Goal: Information Seeking & Learning: Learn about a topic

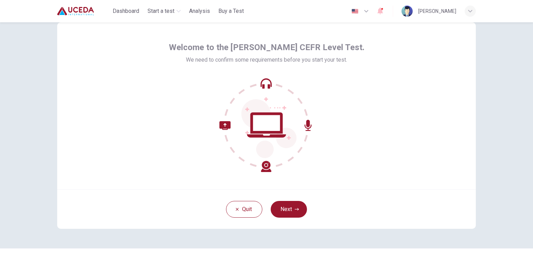
scroll to position [33, 0]
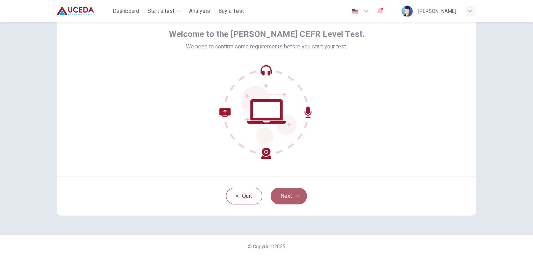
click at [285, 193] on button "Next" at bounding box center [288, 196] width 36 height 17
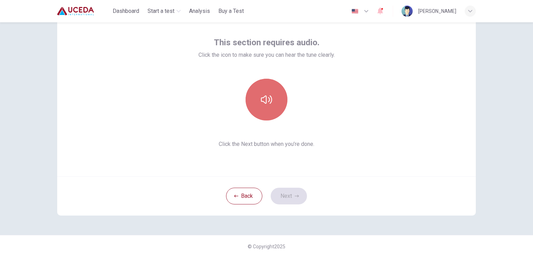
click at [256, 97] on button "button" at bounding box center [266, 100] width 42 height 42
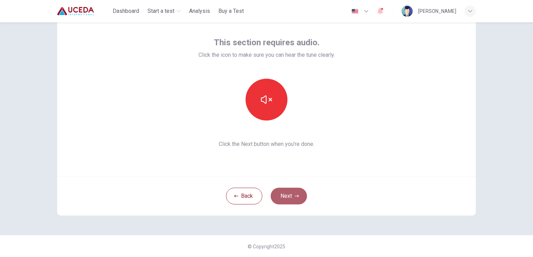
click at [290, 198] on button "Next" at bounding box center [288, 196] width 36 height 17
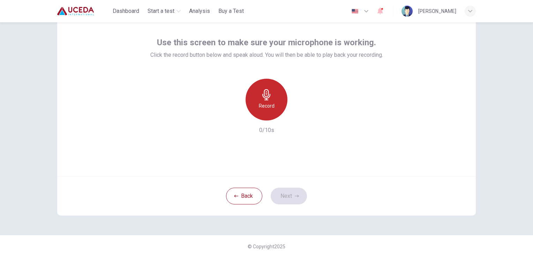
click at [265, 105] on h6 "Record" at bounding box center [267, 106] width 16 height 8
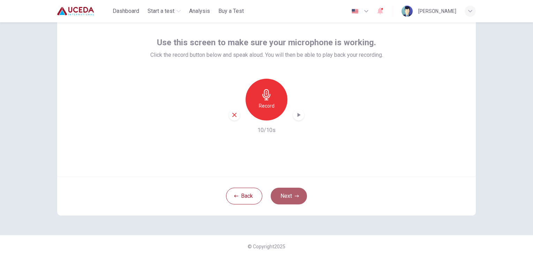
click at [283, 196] on button "Next" at bounding box center [288, 196] width 36 height 17
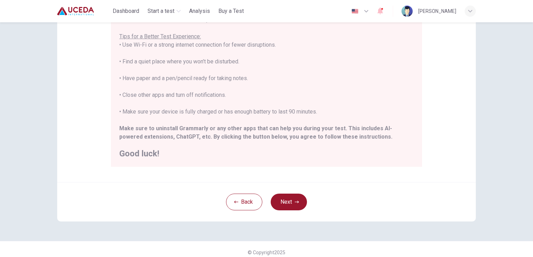
scroll to position [130, 0]
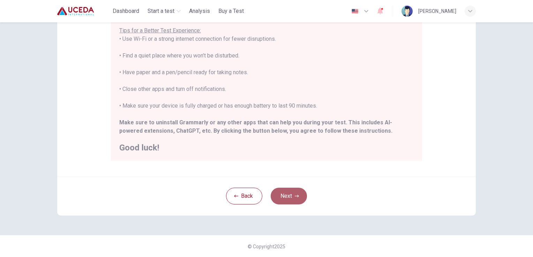
click at [285, 198] on button "Next" at bounding box center [288, 196] width 36 height 17
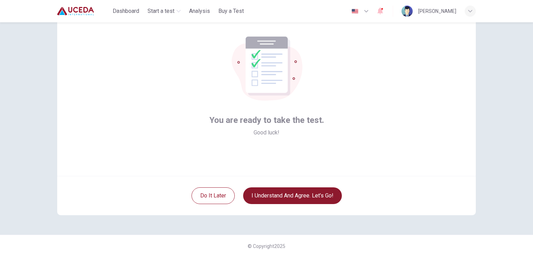
scroll to position [33, 0]
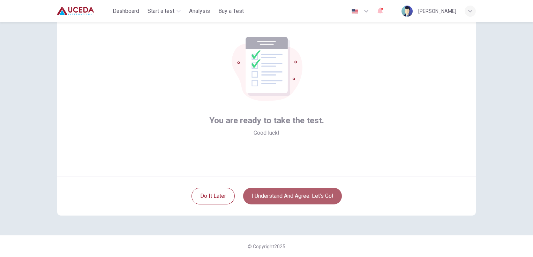
click at [285, 198] on button "I understand and agree. Let’s go!" at bounding box center [292, 196] width 99 height 17
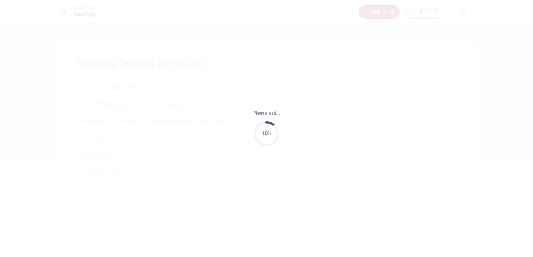
drag, startPoint x: 285, startPoint y: 198, endPoint x: 268, endPoint y: 192, distance: 17.3
click at [268, 192] on div "Please wait... 10%" at bounding box center [266, 128] width 533 height 257
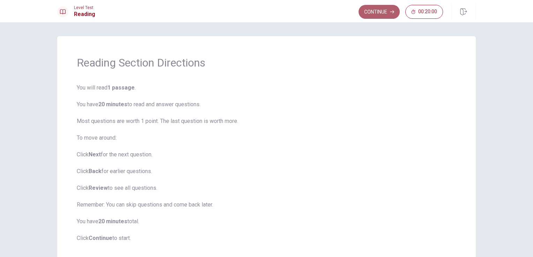
click at [374, 10] on button "Continue" at bounding box center [378, 12] width 41 height 14
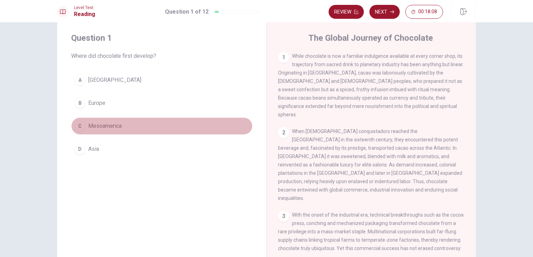
click at [99, 124] on span "Mesoamerica" at bounding box center [104, 126] width 33 height 8
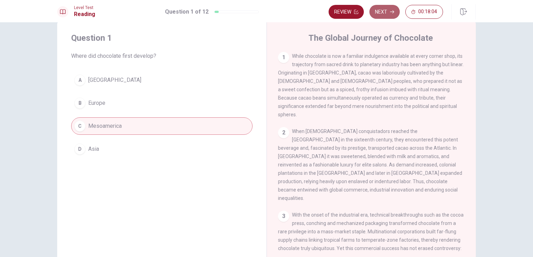
click at [386, 9] on button "Next" at bounding box center [384, 12] width 30 height 14
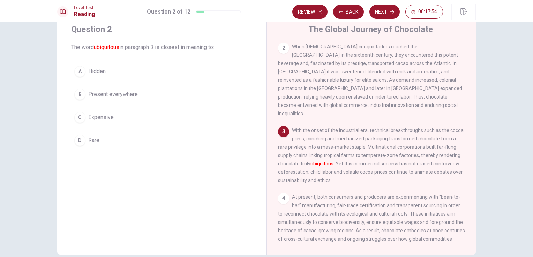
scroll to position [23, 0]
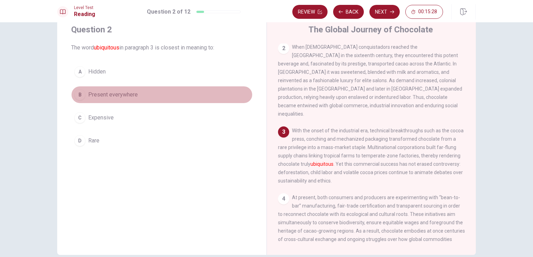
click at [128, 92] on span "Present everywhere" at bounding box center [112, 95] width 49 height 8
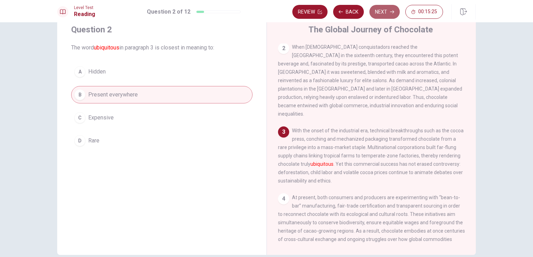
click at [380, 10] on button "Next" at bounding box center [384, 12] width 30 height 14
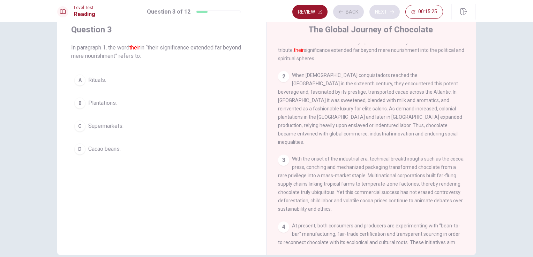
scroll to position [0, 0]
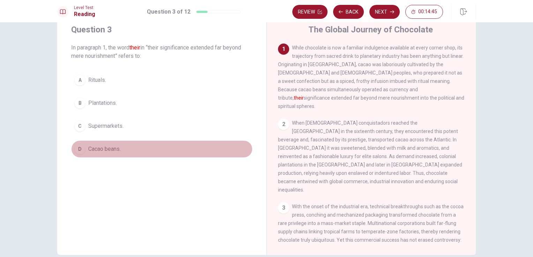
click at [109, 150] on span "Cacao beans." at bounding box center [104, 149] width 32 height 8
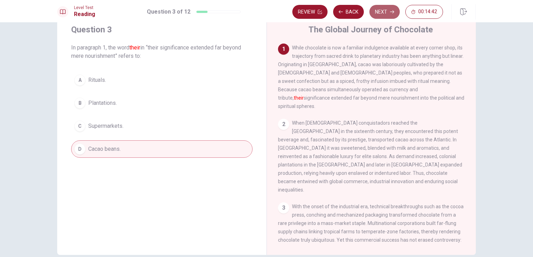
click at [389, 13] on button "Next" at bounding box center [384, 12] width 30 height 14
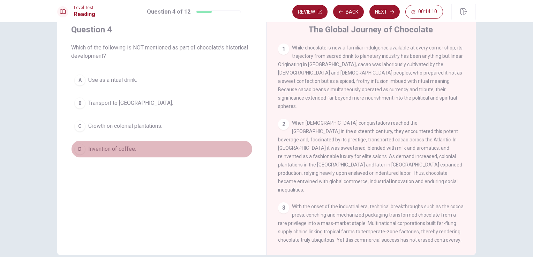
click at [104, 147] on span "Invention of coffee." at bounding box center [112, 149] width 48 height 8
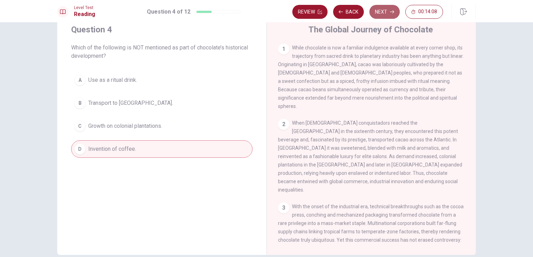
click at [384, 12] on button "Next" at bounding box center [384, 12] width 30 height 14
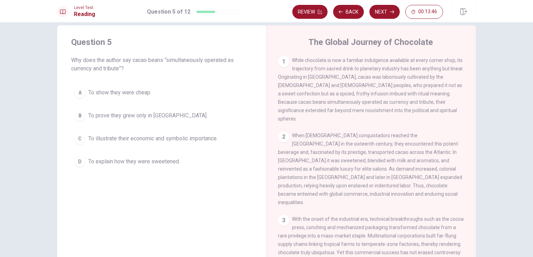
scroll to position [11, 0]
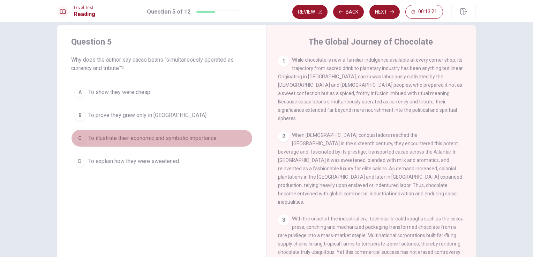
click at [145, 137] on span "To illustrate their economic and symbolic importance." at bounding box center [152, 138] width 129 height 8
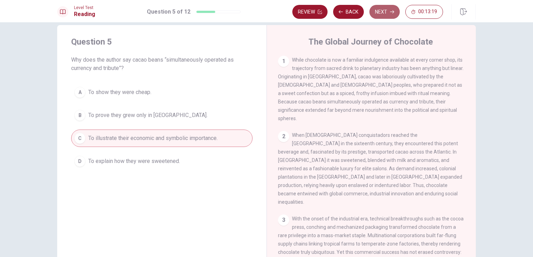
click at [387, 10] on button "Next" at bounding box center [384, 12] width 30 height 14
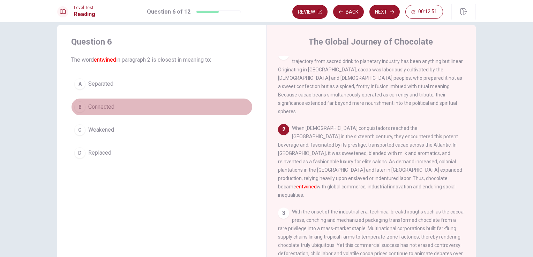
click at [98, 108] on span "Connected" at bounding box center [101, 107] width 26 height 8
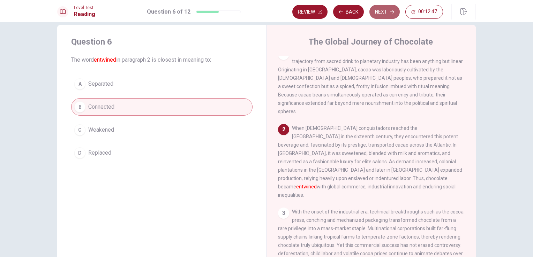
click at [389, 11] on button "Next" at bounding box center [384, 12] width 30 height 14
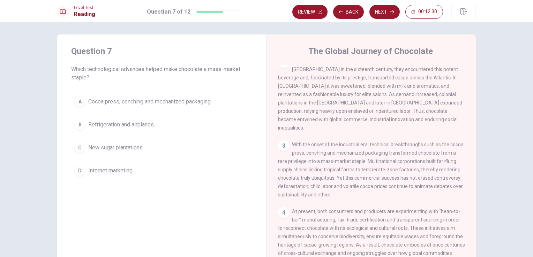
scroll to position [0, 0]
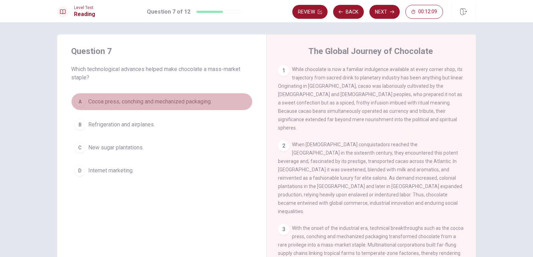
click at [165, 105] on span "Cocoa press, conching and mechanized packaging." at bounding box center [149, 102] width 123 height 8
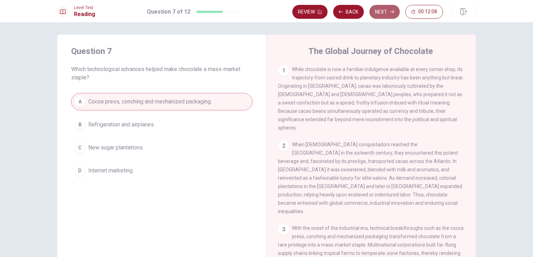
click at [389, 13] on button "Next" at bounding box center [384, 12] width 30 height 14
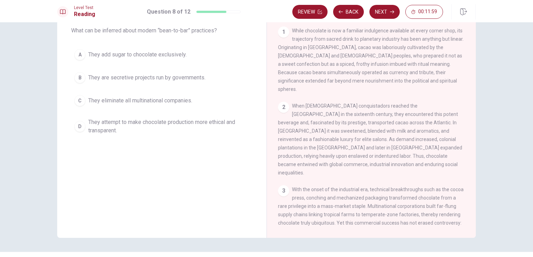
scroll to position [41, 0]
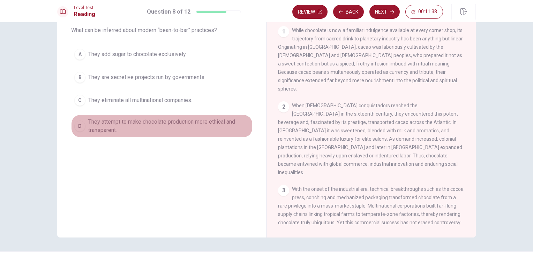
click at [190, 123] on span "They attempt to make chocolate production more ethical and transparent." at bounding box center [168, 126] width 161 height 17
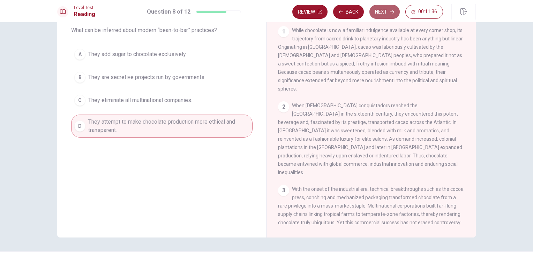
click at [386, 14] on button "Next" at bounding box center [384, 12] width 30 height 14
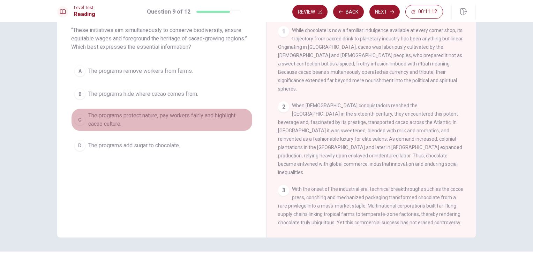
click at [169, 115] on span "The programs protect nature, pay workers fairly and highlight cacao culture." at bounding box center [168, 120] width 161 height 17
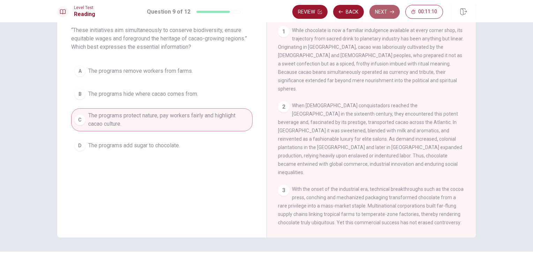
click at [392, 14] on icon "button" at bounding box center [392, 12] width 4 height 4
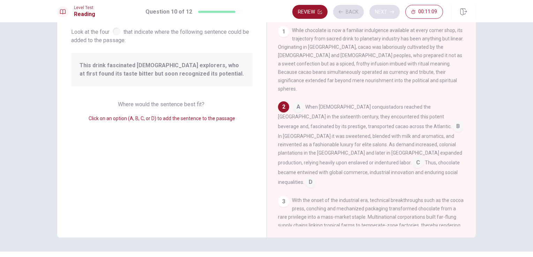
scroll to position [16, 0]
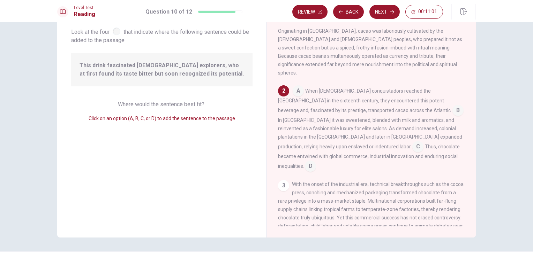
click at [296, 86] on input at bounding box center [297, 91] width 11 height 11
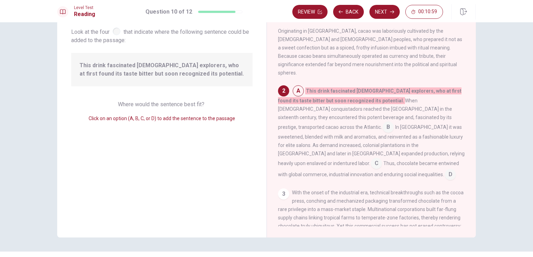
click at [280, 85] on div "2" at bounding box center [283, 90] width 11 height 11
click at [312, 87] on span "This drink fascinated [DEMOGRAPHIC_DATA] explorers, who at first found its tast…" at bounding box center [369, 95] width 183 height 17
click at [371, 159] on input at bounding box center [376, 164] width 11 height 11
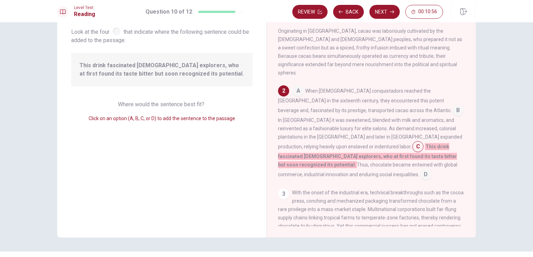
click at [321, 146] on span "This drink fascinated [DEMOGRAPHIC_DATA] explorers, who at first found its tast…" at bounding box center [367, 155] width 179 height 25
click at [420, 170] on input at bounding box center [425, 175] width 11 height 11
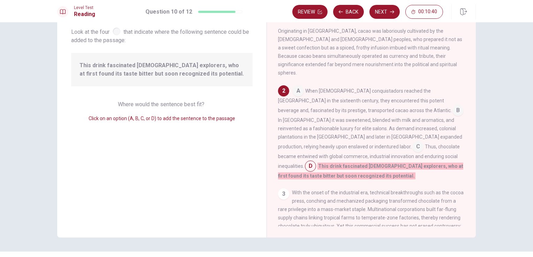
click at [116, 37] on span "Look at the four that indicate where the following sentence could be added to t…" at bounding box center [161, 35] width 181 height 18
click at [115, 35] on div at bounding box center [117, 32] width 8 height 8
click at [116, 33] on div at bounding box center [117, 32] width 8 height 8
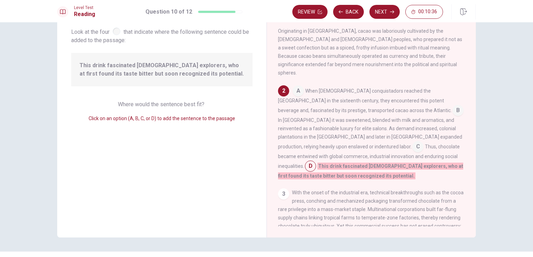
click at [284, 189] on div "3" at bounding box center [283, 194] width 11 height 11
click at [278, 189] on div "3" at bounding box center [283, 194] width 11 height 11
click at [316, 161] on input at bounding box center [310, 166] width 11 height 11
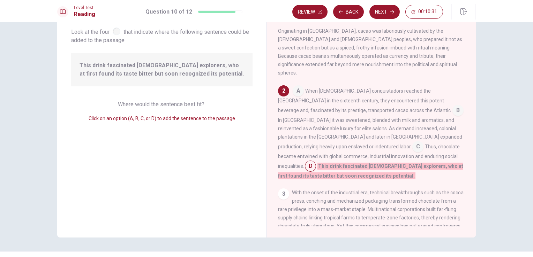
click at [452, 106] on input at bounding box center [457, 111] width 11 height 11
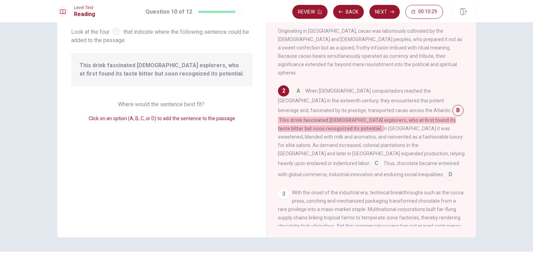
click at [444, 170] on input at bounding box center [449, 175] width 11 height 11
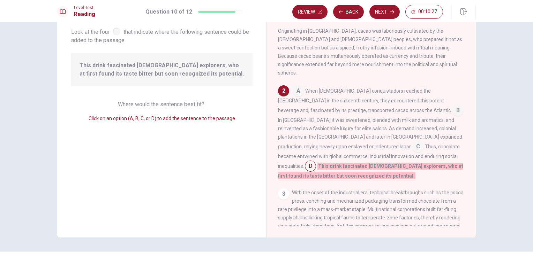
click at [278, 189] on div "3" at bounding box center [283, 194] width 11 height 11
click at [296, 86] on input at bounding box center [297, 91] width 11 height 11
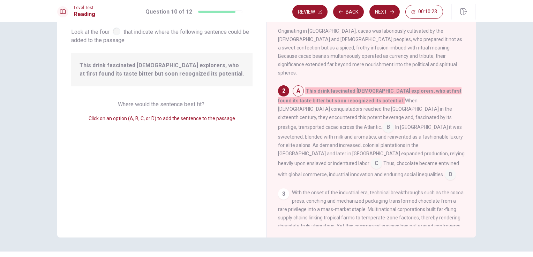
click at [296, 86] on input at bounding box center [297, 91] width 11 height 11
click at [394, 122] on input at bounding box center [387, 127] width 11 height 11
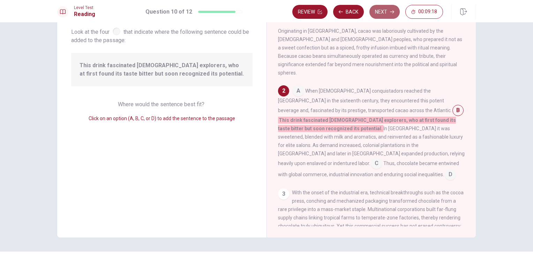
click at [385, 12] on button "Next" at bounding box center [384, 12] width 30 height 14
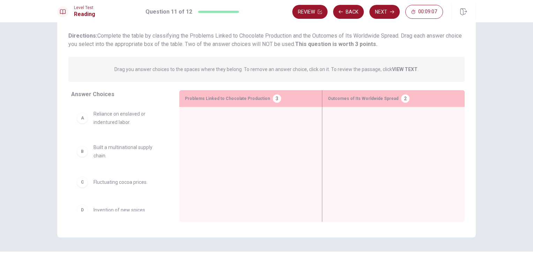
click at [83, 124] on div "A Reliance on enslaved or indentured labor." at bounding box center [120, 118] width 86 height 17
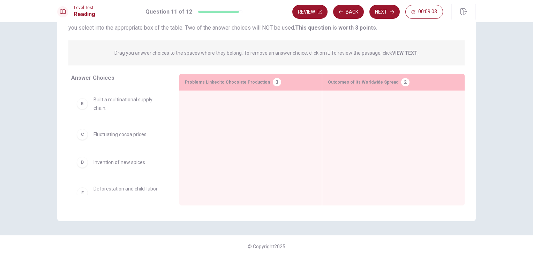
scroll to position [0, 0]
click at [82, 139] on div "B" at bounding box center [82, 135] width 11 height 11
click at [82, 94] on div "A Reliance on enslaved or indentured labor." at bounding box center [120, 101] width 86 height 17
drag, startPoint x: 82, startPoint y: 94, endPoint x: 213, endPoint y: 102, distance: 131.3
click at [213, 102] on div at bounding box center [250, 137] width 131 height 82
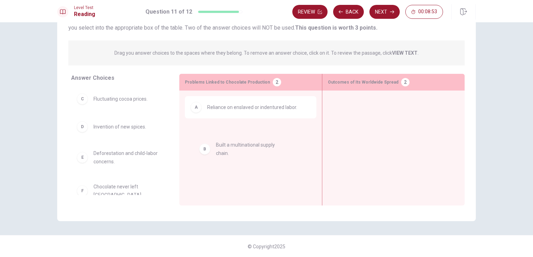
drag, startPoint x: 121, startPoint y: 105, endPoint x: 250, endPoint y: 152, distance: 137.0
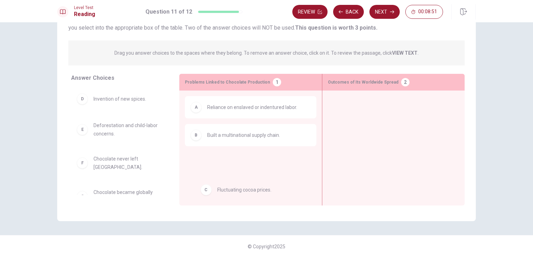
drag, startPoint x: 134, startPoint y: 100, endPoint x: 257, endPoint y: 182, distance: 147.7
click at [258, 177] on div "A Reliance on enslaved or indentured labor. B Built a multinational supply chai…" at bounding box center [250, 137] width 143 height 93
drag, startPoint x: 130, startPoint y: 128, endPoint x: 227, endPoint y: 152, distance: 100.3
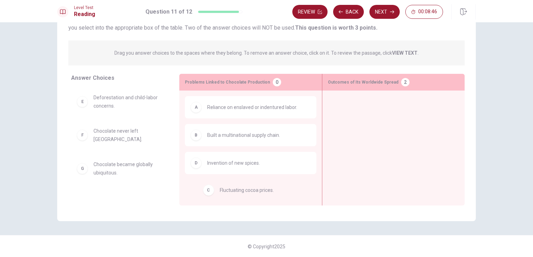
drag, startPoint x: 135, startPoint y: 104, endPoint x: 265, endPoint y: 197, distance: 160.4
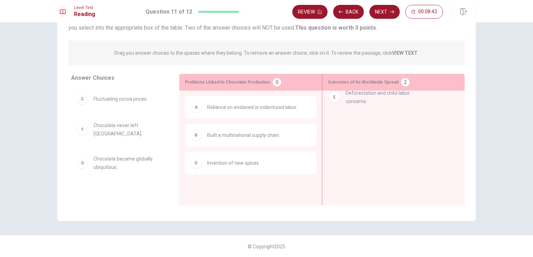
drag, startPoint x: 181, startPoint y: 120, endPoint x: 419, endPoint y: 94, distance: 239.1
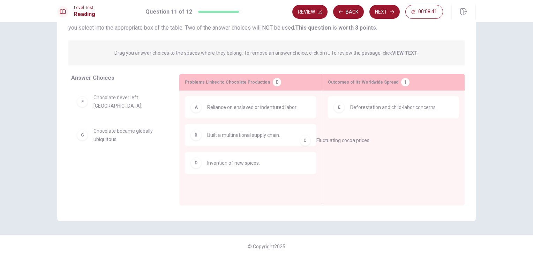
drag, startPoint x: 137, startPoint y: 107, endPoint x: 364, endPoint y: 147, distance: 230.8
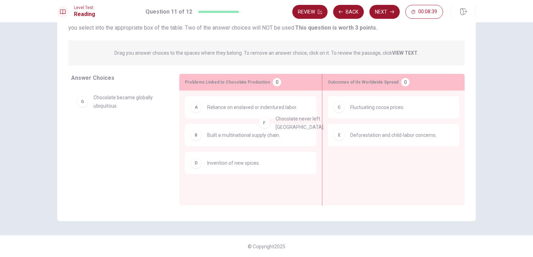
drag, startPoint x: 115, startPoint y: 100, endPoint x: 400, endPoint y: 183, distance: 296.9
drag, startPoint x: 128, startPoint y: 131, endPoint x: 412, endPoint y: 151, distance: 284.7
drag, startPoint x: 119, startPoint y: 107, endPoint x: 396, endPoint y: 176, distance: 286.2
drag, startPoint x: 135, startPoint y: 140, endPoint x: 279, endPoint y: 211, distance: 159.9
drag, startPoint x: 135, startPoint y: 102, endPoint x: 276, endPoint y: 198, distance: 170.5
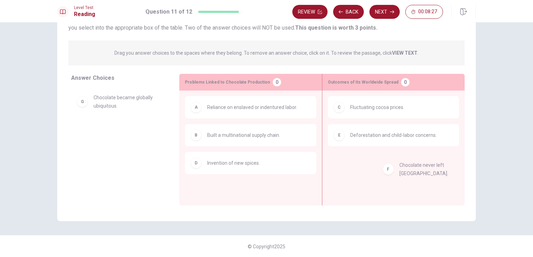
drag, startPoint x: 119, startPoint y: 101, endPoint x: 429, endPoint y: 172, distance: 318.4
drag, startPoint x: 131, startPoint y: 132, endPoint x: 412, endPoint y: 165, distance: 282.5
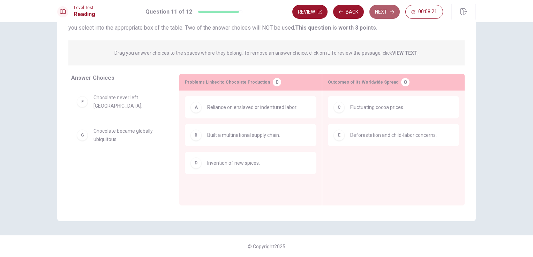
click at [382, 14] on button "Next" at bounding box center [384, 12] width 30 height 14
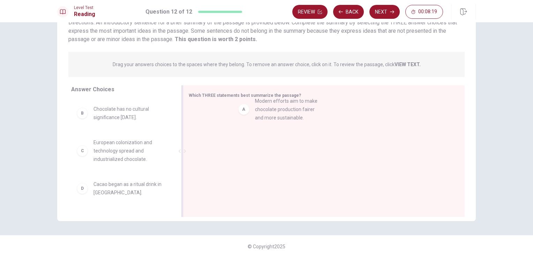
drag, startPoint x: 190, startPoint y: 122, endPoint x: 280, endPoint y: 119, distance: 90.7
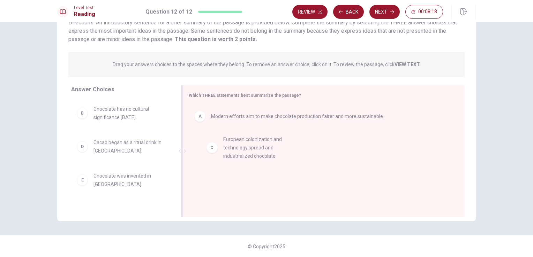
drag, startPoint x: 146, startPoint y: 142, endPoint x: 284, endPoint y: 138, distance: 138.1
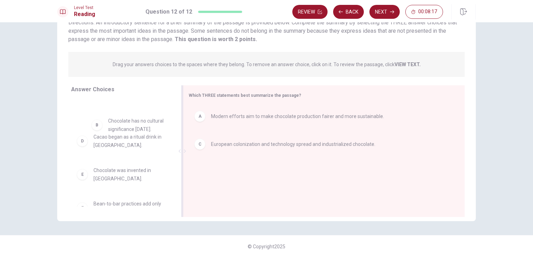
drag, startPoint x: 150, startPoint y: 105, endPoint x: 293, endPoint y: 165, distance: 155.4
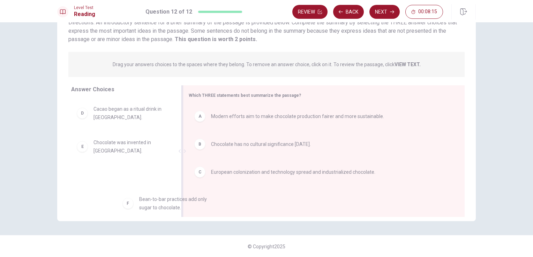
drag, startPoint x: 188, startPoint y: 177, endPoint x: 245, endPoint y: 208, distance: 65.3
drag, startPoint x: 83, startPoint y: 153, endPoint x: 224, endPoint y: 176, distance: 143.5
click at [227, 176] on div "Answer Choices D Cacao began as a ritual drink in [GEOGRAPHIC_DATA]. E Chocolat…" at bounding box center [266, 151] width 418 height 132
drag, startPoint x: 126, startPoint y: 132, endPoint x: 258, endPoint y: 203, distance: 150.0
drag, startPoint x: 117, startPoint y: 115, endPoint x: 284, endPoint y: 224, distance: 199.3
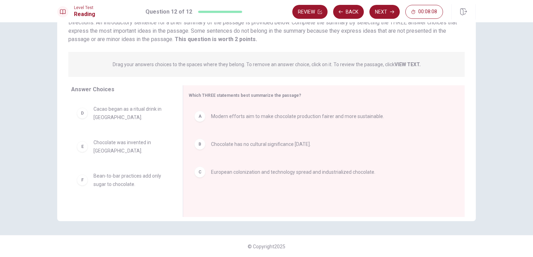
click at [389, 3] on div "Level Test Reading Question 12 of 12 Review Back Next 00:08:08" at bounding box center [266, 11] width 533 height 22
click at [383, 15] on button "Next" at bounding box center [384, 12] width 30 height 14
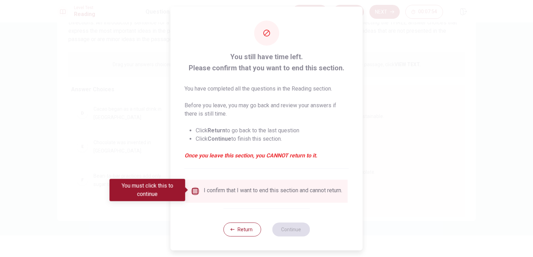
click at [194, 192] on input "You must click this to continue" at bounding box center [195, 191] width 8 height 8
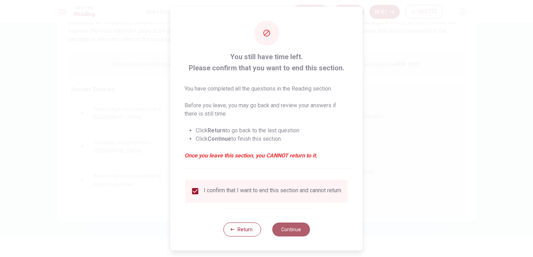
click at [288, 236] on button "Continue" at bounding box center [291, 230] width 38 height 14
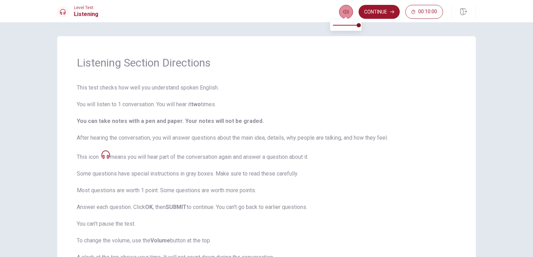
click at [339, 14] on button "button" at bounding box center [346, 12] width 14 height 14
click at [383, 10] on button "Continue" at bounding box center [378, 12] width 41 height 14
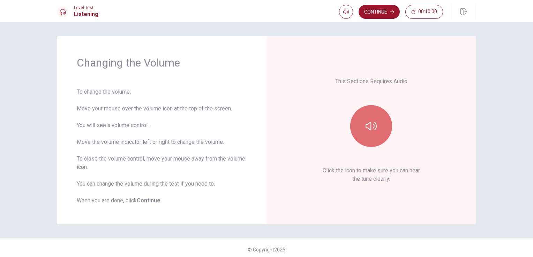
click at [371, 122] on icon "button" at bounding box center [370, 126] width 11 height 11
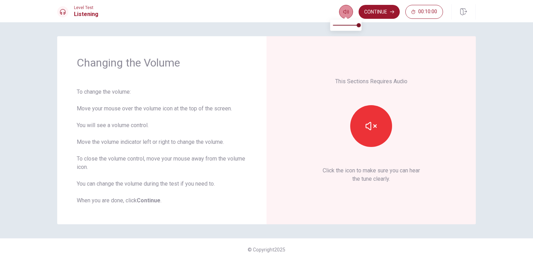
click at [347, 12] on icon "button" at bounding box center [346, 12] width 6 height 4
click at [386, 19] on div "Continue 00:10:00" at bounding box center [407, 11] width 137 height 15
click at [383, 11] on button "Continue" at bounding box center [378, 12] width 41 height 14
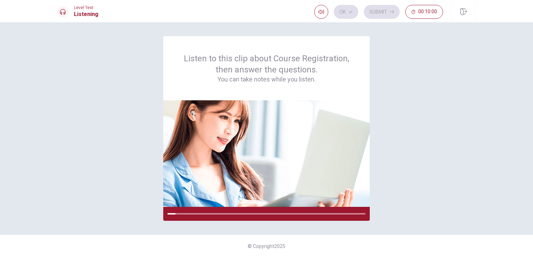
click at [383, 11] on div "Ok Submit 00:10:00" at bounding box center [378, 12] width 129 height 14
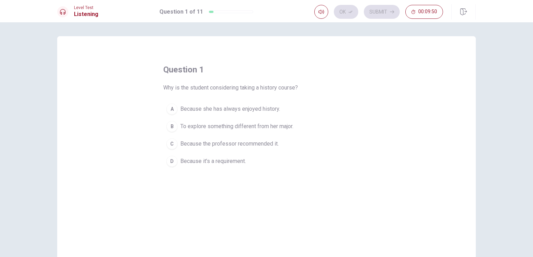
click at [266, 127] on span "To explore something different from her major." at bounding box center [236, 126] width 113 height 8
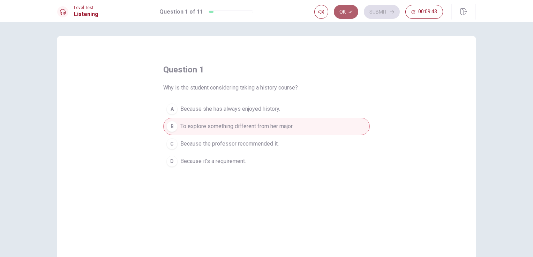
click at [345, 14] on button "Ok" at bounding box center [346, 12] width 24 height 14
click at [386, 7] on button "Submit" at bounding box center [382, 12] width 36 height 14
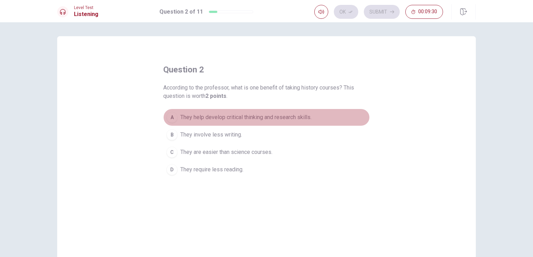
click at [284, 114] on span "They help develop critical thinking and research skills." at bounding box center [245, 117] width 131 height 8
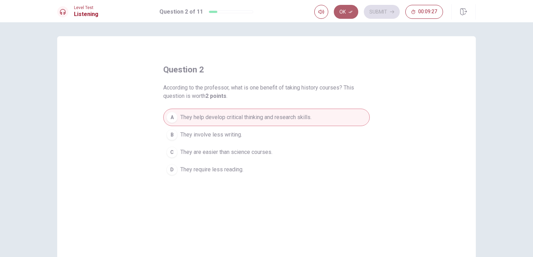
click at [350, 10] on icon "button" at bounding box center [350, 12] width 4 height 4
click at [375, 10] on button "Submit" at bounding box center [382, 12] width 36 height 14
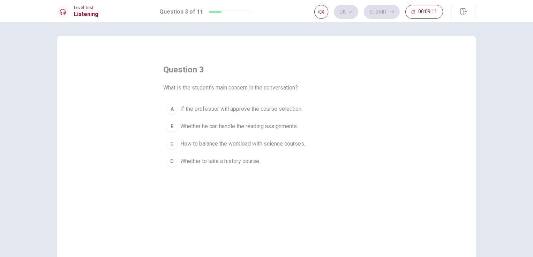
click at [281, 144] on span "How to balance the workload with science courses." at bounding box center [242, 144] width 125 height 8
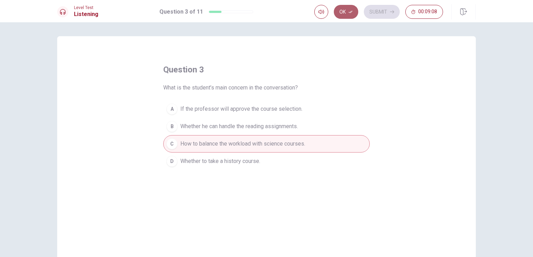
click at [352, 9] on button "Ok" at bounding box center [346, 12] width 24 height 14
click at [386, 18] on button "Submit" at bounding box center [382, 12] width 36 height 14
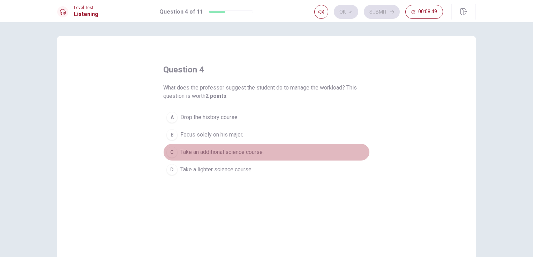
click at [252, 153] on span "Take an additional science course." at bounding box center [221, 152] width 83 height 8
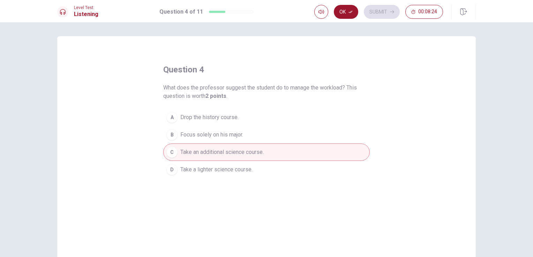
click at [252, 153] on span "Take an additional science course." at bounding box center [221, 152] width 83 height 8
click at [346, 14] on button "Ok" at bounding box center [346, 12] width 24 height 14
click at [374, 9] on button "Submit" at bounding box center [382, 12] width 36 height 14
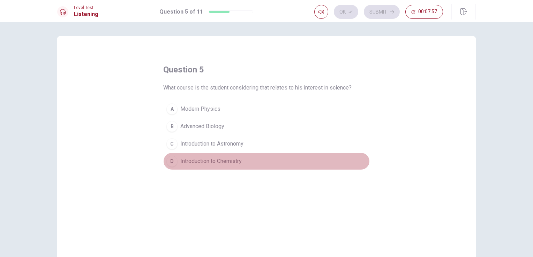
click at [227, 165] on span "Introduction to Chemistry" at bounding box center [210, 161] width 61 height 8
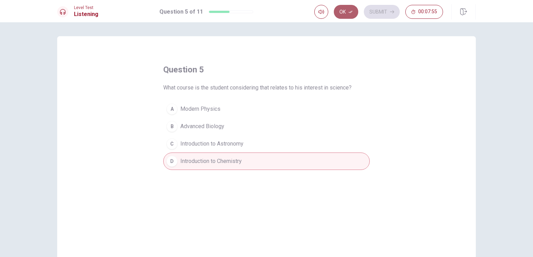
click at [352, 12] on icon "button" at bounding box center [350, 12] width 4 height 2
click at [383, 11] on button "Submit" at bounding box center [382, 12] width 36 height 14
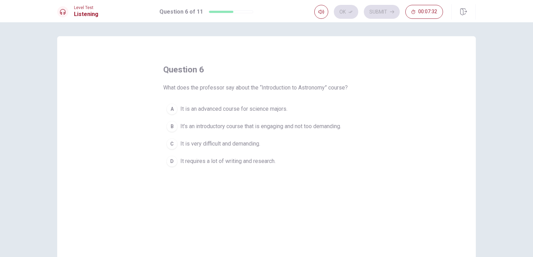
drag, startPoint x: 383, startPoint y: 11, endPoint x: 282, endPoint y: 94, distance: 130.8
click at [282, 94] on div "Level Test Listening Question 6 of 11 Ok Submit 00:07:32 Question 6 of 11 00:07…" at bounding box center [266, 128] width 533 height 257
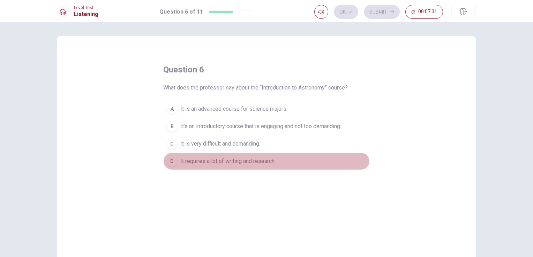
click at [244, 161] on span "It requires a lot of writing and research." at bounding box center [227, 161] width 95 height 8
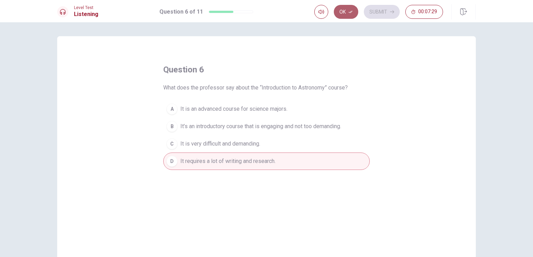
click at [350, 11] on icon "button" at bounding box center [350, 12] width 4 height 4
click at [376, 11] on button "Submit" at bounding box center [382, 12] width 36 height 14
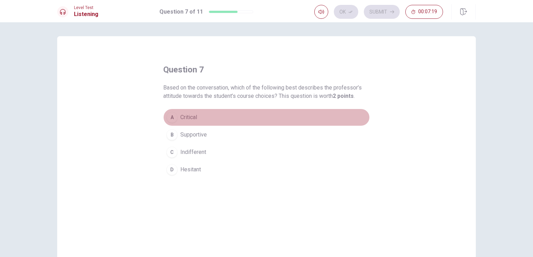
click at [187, 116] on span "Critical" at bounding box center [188, 117] width 17 height 8
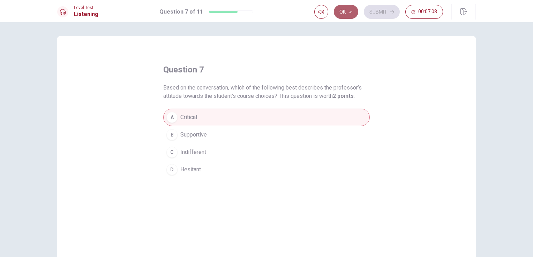
click at [352, 13] on icon "button" at bounding box center [350, 12] width 4 height 4
click at [383, 12] on button "Submit" at bounding box center [382, 12] width 36 height 14
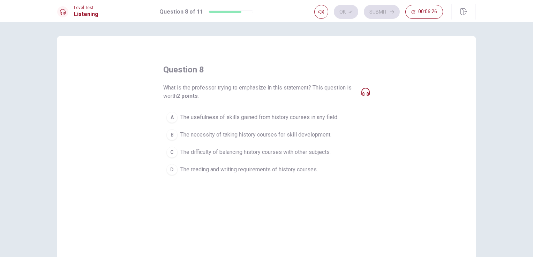
click at [303, 168] on span "The reading and writing requirements of history courses." at bounding box center [248, 170] width 137 height 8
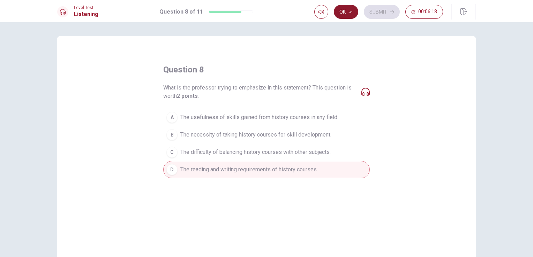
click at [344, 9] on button "Ok" at bounding box center [346, 12] width 24 height 14
click at [370, 12] on button "Submit" at bounding box center [382, 12] width 36 height 14
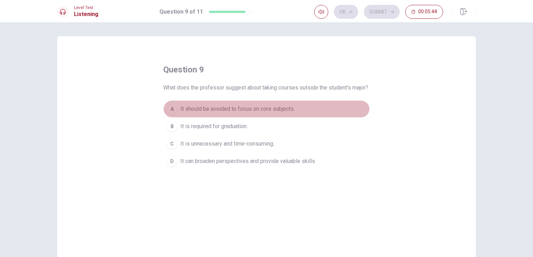
click at [222, 113] on span "It should be avoided to focus on core subjects." at bounding box center [237, 109] width 114 height 8
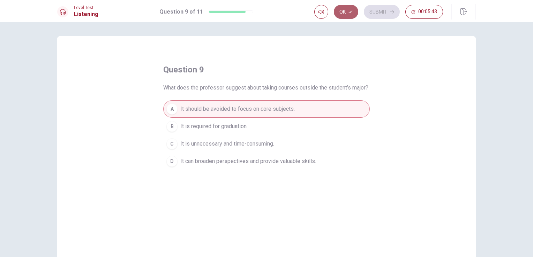
click at [350, 13] on icon "button" at bounding box center [350, 12] width 4 height 4
click at [388, 12] on button "Submit" at bounding box center [382, 12] width 36 height 14
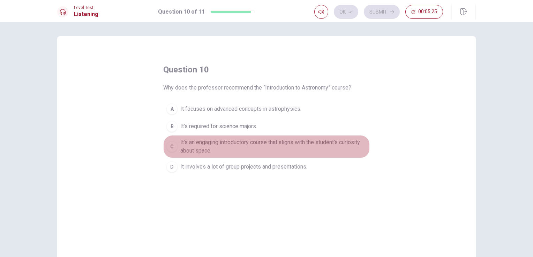
click at [198, 146] on span "It’s an engaging introductory course that aligns with the student’s curiosity a…" at bounding box center [273, 146] width 186 height 17
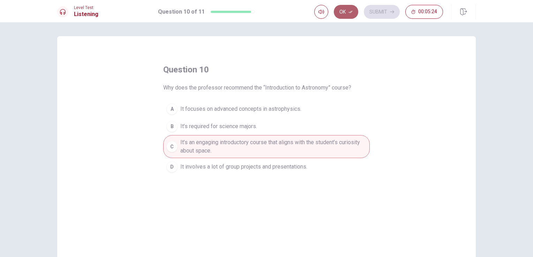
click at [349, 12] on icon "button" at bounding box center [350, 12] width 4 height 4
click at [372, 13] on button "Submit" at bounding box center [382, 12] width 36 height 14
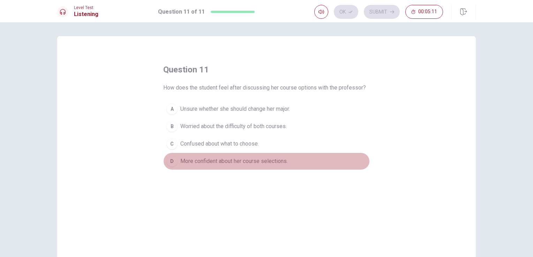
click at [222, 161] on span "More confident about her course selections." at bounding box center [233, 161] width 107 height 8
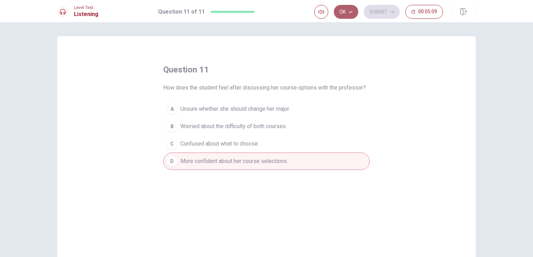
click at [350, 12] on icon "button" at bounding box center [350, 12] width 4 height 4
click at [374, 9] on button "Submit" at bounding box center [382, 12] width 36 height 14
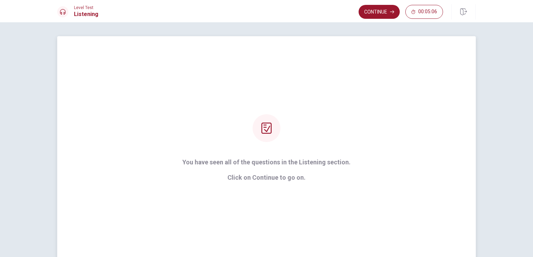
click at [261, 148] on div "You have seen all of the questions in the Listening section. Click on Continue …" at bounding box center [267, 147] width 188 height 67
click at [257, 176] on p "Click on Continue to go on." at bounding box center [266, 177] width 168 height 7
click at [382, 13] on button "Continue" at bounding box center [378, 12] width 41 height 14
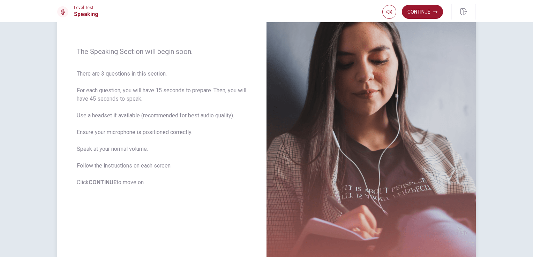
scroll to position [119, 0]
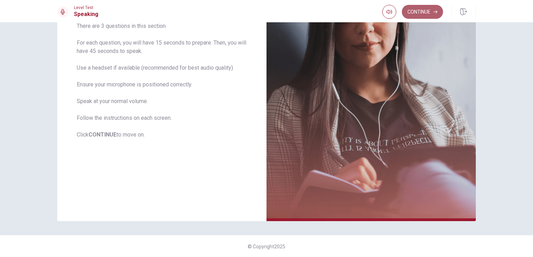
click at [416, 12] on button "Continue" at bounding box center [422, 12] width 41 height 14
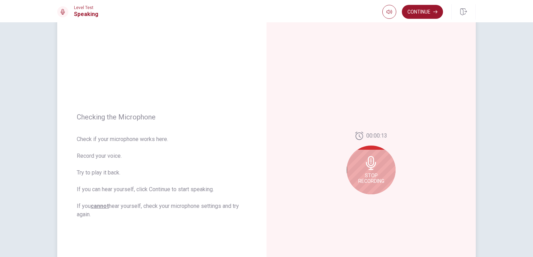
scroll to position [24, 0]
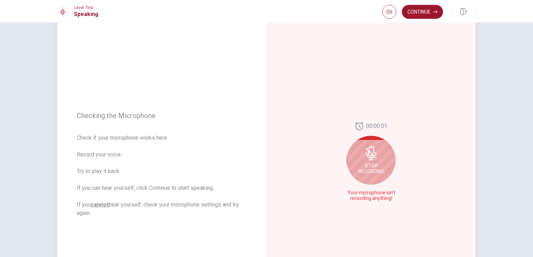
click at [364, 192] on span "Your microphone isn't recording anything!" at bounding box center [370, 195] width 51 height 11
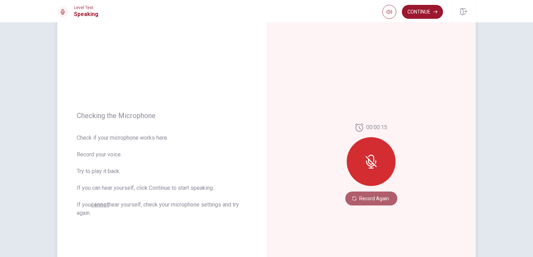
click at [374, 197] on button "Record Again" at bounding box center [371, 199] width 52 height 14
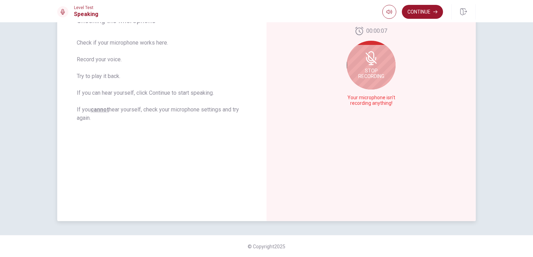
scroll to position [0, 0]
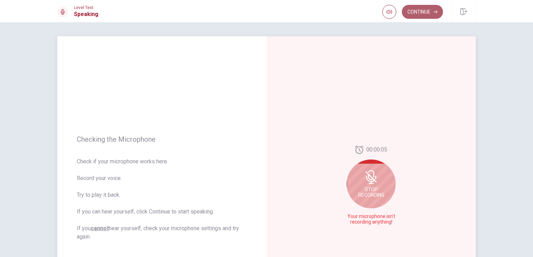
click at [422, 8] on button "Continue" at bounding box center [422, 12] width 41 height 14
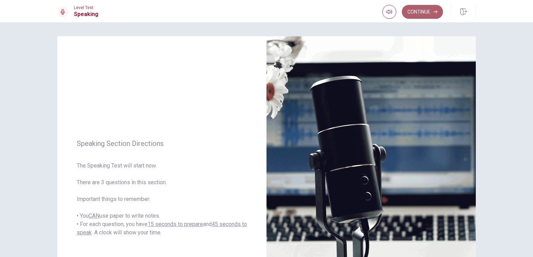
click at [412, 11] on button "Continue" at bounding box center [422, 12] width 41 height 14
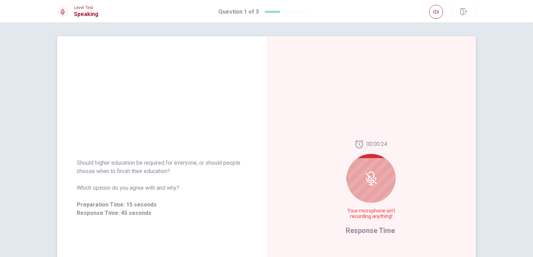
click at [376, 192] on div at bounding box center [370, 178] width 49 height 49
click at [368, 234] on span "Response Time" at bounding box center [369, 231] width 49 height 8
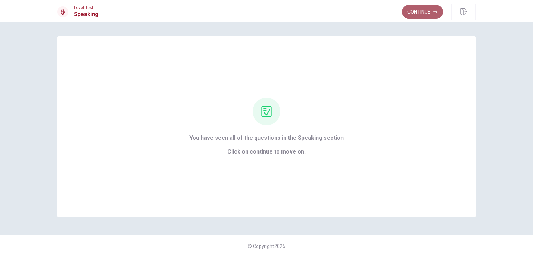
click at [419, 14] on button "Continue" at bounding box center [422, 12] width 41 height 14
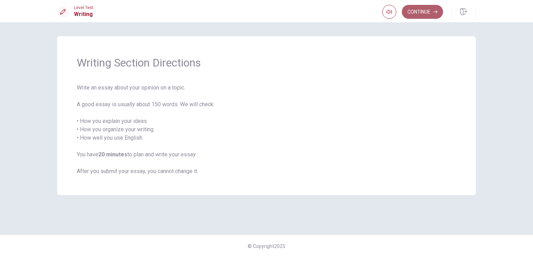
click at [410, 10] on button "Continue" at bounding box center [422, 12] width 41 height 14
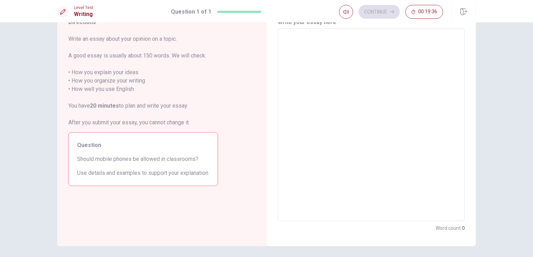
scroll to position [33, 0]
click at [283, 29] on div "x ​" at bounding box center [370, 123] width 187 height 193
type textarea "i"
type textarea "x"
type textarea "in"
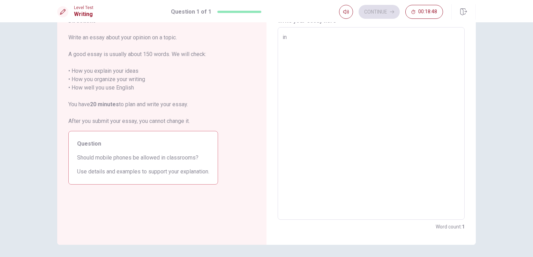
type textarea "x"
type textarea "in"
type textarea "x"
type textarea "in m"
type textarea "x"
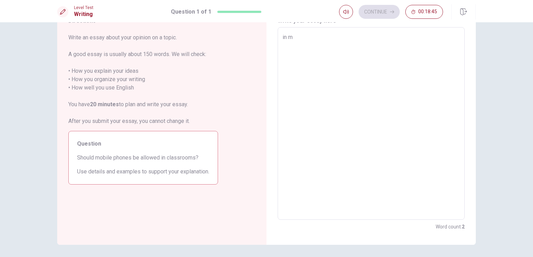
type textarea "in"
type textarea "x"
type textarea "in"
type textarea "x"
type textarea "i"
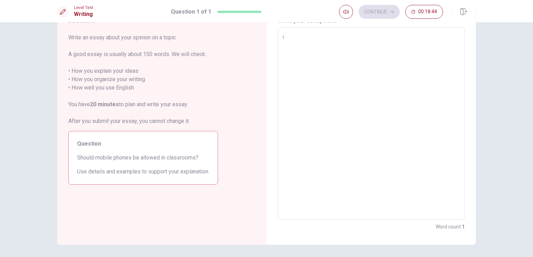
type textarea "x"
type textarea "I"
type textarea "x"
type textarea "In"
type textarea "x"
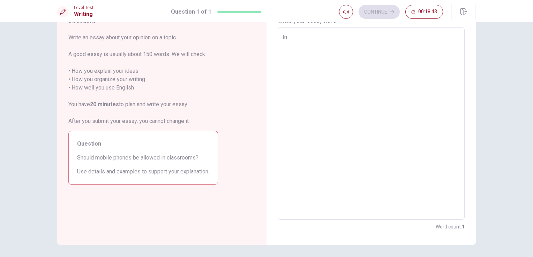
type textarea "In"
type textarea "x"
type textarea "In m"
type textarea "x"
type textarea "In my"
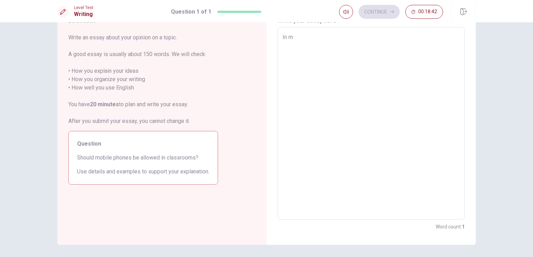
type textarea "x"
type textarea "In my"
type textarea "x"
type textarea "In my o"
type textarea "x"
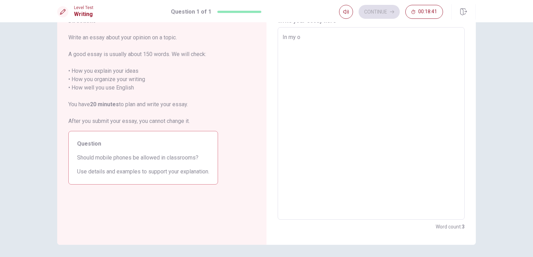
type textarea "In my oo"
type textarea "x"
type textarea "In my oop"
type textarea "x"
type textarea "In my oo"
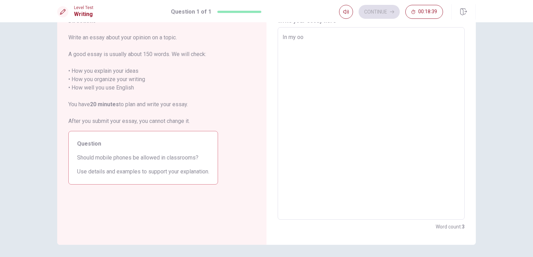
type textarea "x"
type textarea "In my o"
type textarea "x"
type textarea "In my op"
type textarea "x"
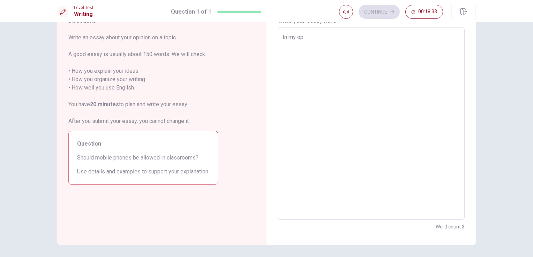
type textarea "In my opi"
type textarea "x"
type textarea "In my opin"
type textarea "x"
type textarea "In my opini"
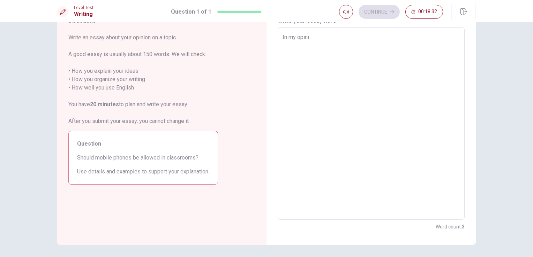
type textarea "x"
type textarea "In my opinio"
type textarea "x"
type textarea "In my opinion"
type textarea "x"
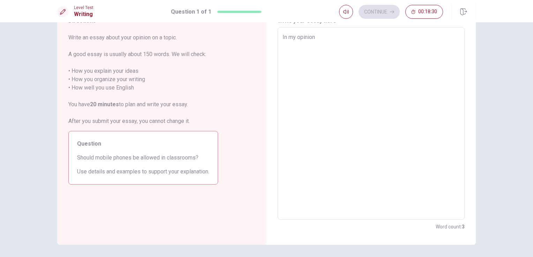
type textarea "In my opinion"
type textarea "x"
type textarea "In my opinion m"
type textarea "x"
type textarea "In my opinion mo"
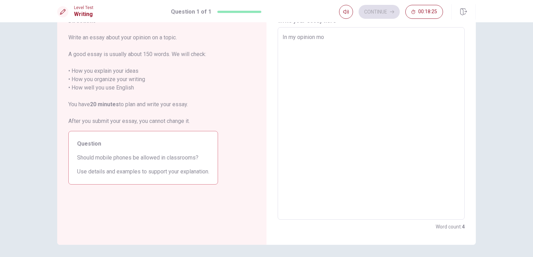
type textarea "x"
type textarea "In my opinion mob"
type textarea "x"
type textarea "In my opinion mobi"
type textarea "x"
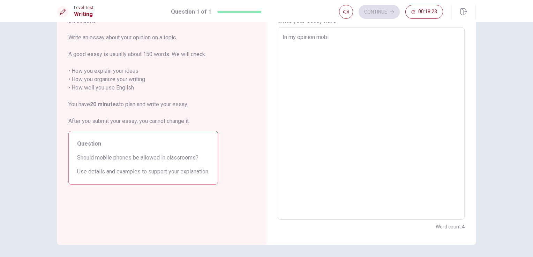
type textarea "In my opinion mobil"
type textarea "x"
type textarea "In my opinion mobile"
type textarea "x"
type textarea "In my opinion mobile"
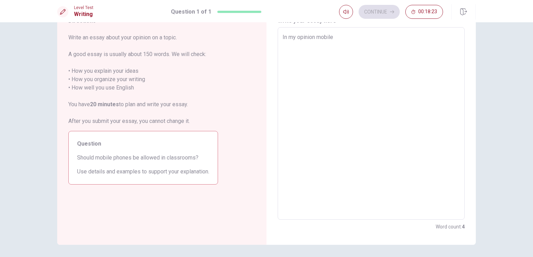
type textarea "x"
type textarea "In my opinion mobile s"
type textarea "x"
type textarea "In my opinion mobile sj"
type textarea "x"
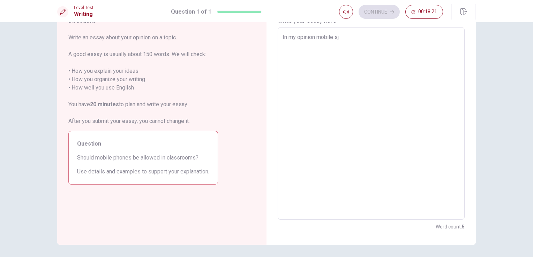
type textarea "In my opinion mobile s"
type textarea "x"
type textarea "In my opinion mobile ss"
type textarea "x"
type textarea "In my opinion mobile s"
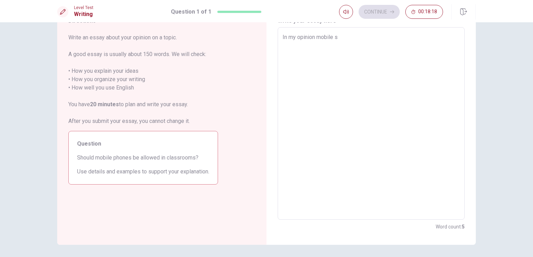
type textarea "x"
type textarea "In my opinion mobile sh"
type textarea "x"
type textarea "In my opinion mobile sho"
type textarea "x"
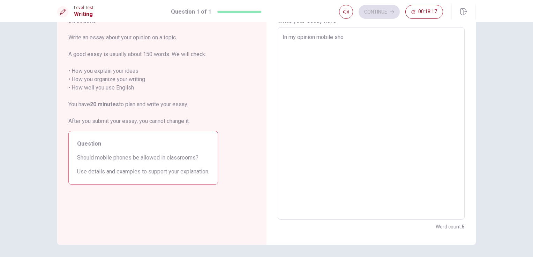
type textarea "In my opinion mobile shou"
type textarea "x"
type textarea "In my opinion mobile shoul"
type textarea "x"
type textarea "In my opinion mobile should"
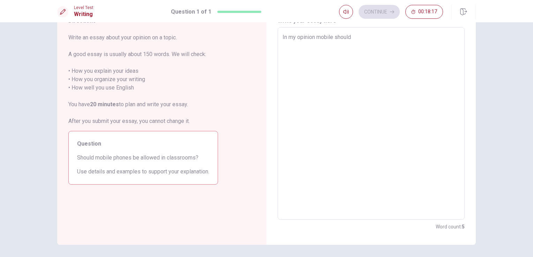
type textarea "x"
type textarea "In my opinion mobile should"
type textarea "x"
type textarea "In my opinion mobile should n"
type textarea "x"
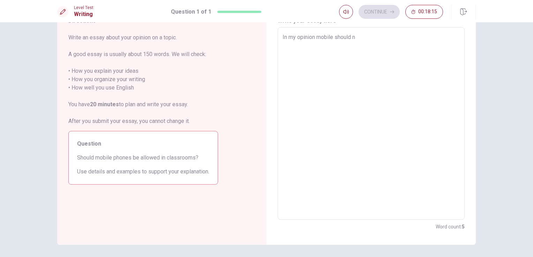
type textarea "In my opinion mobile should no"
type textarea "x"
type textarea "In my opinion mobile should not"
type textarea "x"
type textarea "In my opinion mobile should not"
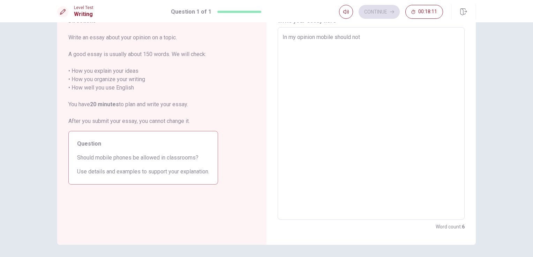
type textarea "x"
type textarea "In my opinion mobile should not b"
type textarea "x"
type textarea "In my opinion mobile should not be"
type textarea "x"
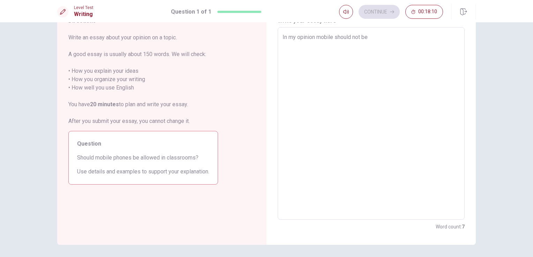
type textarea "In my opinion mobile should not be"
type textarea "x"
type textarea "In my opinion mobile should not be a"
type textarea "x"
type textarea "In my opinion mobile should not be al"
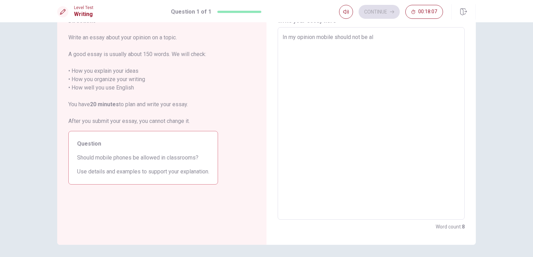
type textarea "x"
type textarea "In my opinion mobile should not be all"
type textarea "x"
type textarea "In my opinion mobile should not be allo"
type textarea "x"
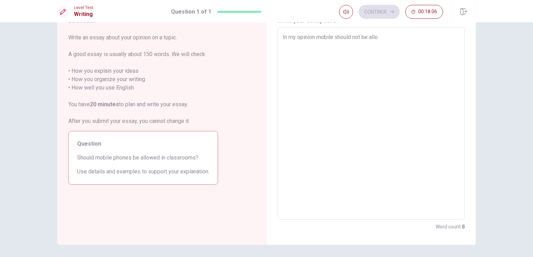
type textarea "In my opinion mobile should not be allow"
type textarea "x"
type textarea "In my opinion mobile should not be allowe"
type textarea "x"
type textarea "In my opinion mobile should not be allowed"
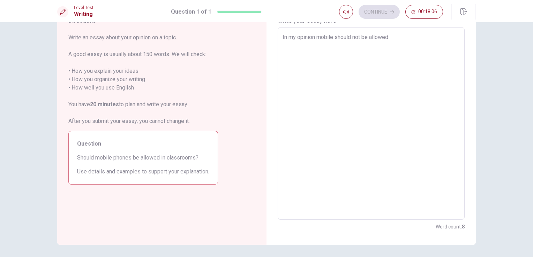
type textarea "x"
type textarea "In my opinion mobile should not be allowed"
type textarea "x"
type textarea "In my opinion mobile should not be allowed i"
type textarea "x"
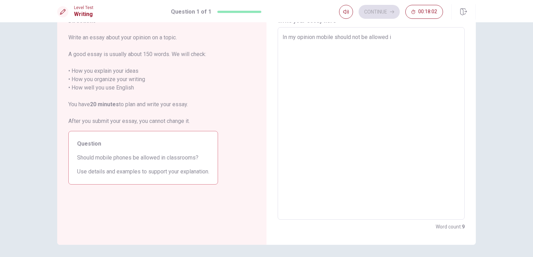
type textarea "In my opinion mobile should not be allowed in"
type textarea "x"
type textarea "In my opinion mobile should not be allowed in"
type textarea "x"
type textarea "In my opinion mobile should not be allowed in c"
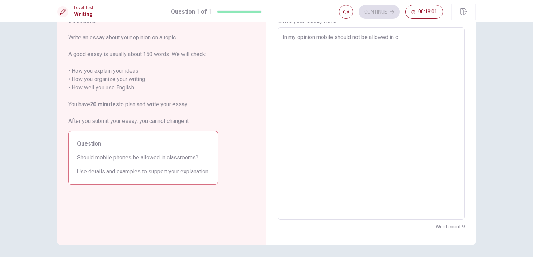
type textarea "x"
type textarea "In my opinion mobile should not be allowed in ca"
type textarea "x"
type textarea "In my opinion mobile should not be allowed in cal"
type textarea "x"
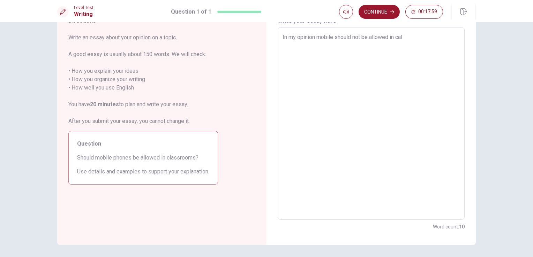
type textarea "In my opinion mobile should not be allowed in ca"
type textarea "x"
type textarea "In my opinion mobile should not be allowed in c"
type textarea "x"
type textarea "In my opinion mobile should not be allowed in ck"
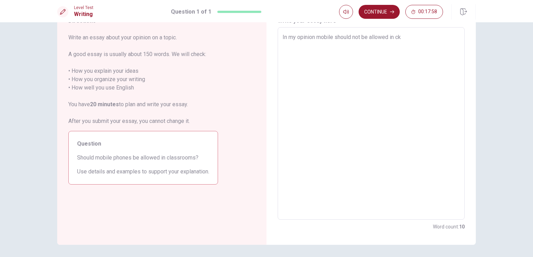
type textarea "x"
type textarea "In my opinion mobile should not be allowed in c"
type textarea "x"
type textarea "In my opinion mobile should not be allowed in cl"
type textarea "x"
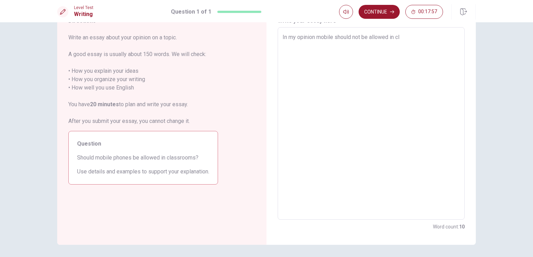
type textarea "In my opinion mobile should not be allowed in cla"
type textarea "x"
type textarea "In my opinion mobile should not be allowed in clas"
type textarea "x"
type textarea "In my opinion mobile should not be allowed in class"
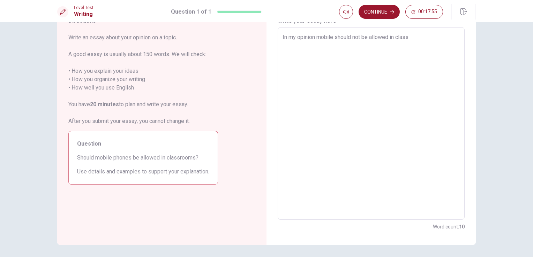
type textarea "x"
type textarea "In my opinion mobile should not be allowed in class"
type textarea "x"
type textarea "In my opinion mobile should not be allowed in class r"
type textarea "x"
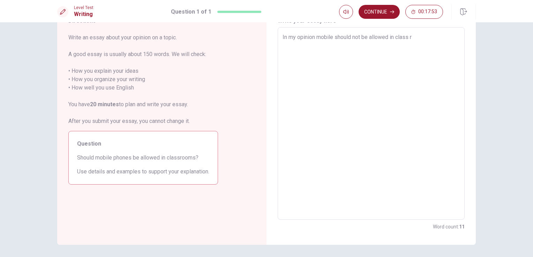
type textarea "In my opinion mobile should not be allowed in class ro"
type textarea "x"
type textarea "In my opinion mobile should not be allowed in class roo"
type textarea "x"
type textarea "In my opinion mobile should not be allowed in class room"
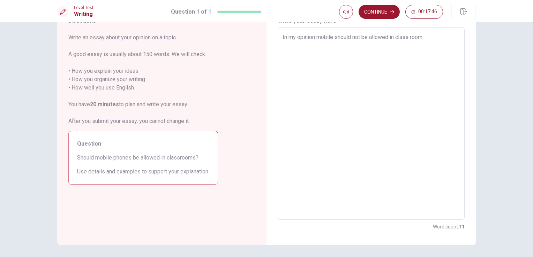
type textarea "x"
type textarea "In my opinion mobile should not be allowed in class room."
type textarea "x"
type textarea "In my opinion mobile should not be allowed in class room."
type textarea "x"
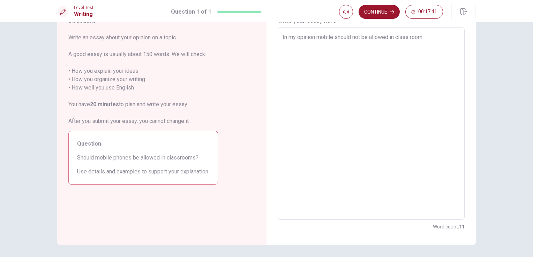
type textarea "In my opinion mobile should not be allowed in class room. a"
type textarea "x"
type textarea "In my opinion mobile should not be allowed in class room. al"
type textarea "x"
type textarea "In my opinion mobile should not be allowed in class room. alt"
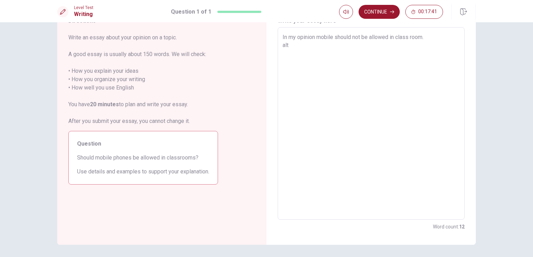
type textarea "x"
type textarea "In my opinion mobile should not be allowed in class room. [GEOGRAPHIC_DATA]"
type textarea "x"
type textarea "In my opinion mobile should not be allowed in class room. [GEOGRAPHIC_DATA]"
type textarea "x"
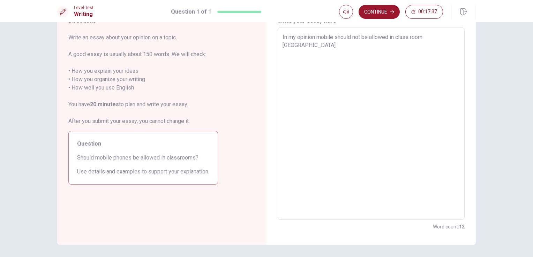
type textarea "In my opinion mobile should not be allowed in class room. [GEOGRAPHIC_DATA]"
type textarea "x"
type textarea "In my opinion mobile should not be allowed in class room. [GEOGRAPHIC_DATA]"
type textarea "x"
type textarea "In my opinion mobile should not be allowed in class room. although"
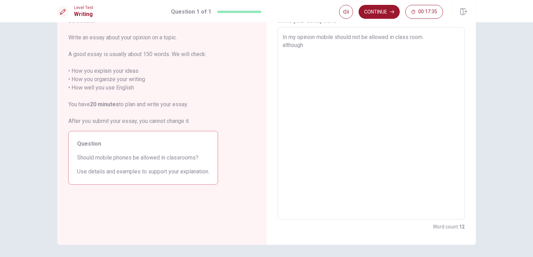
type textarea "x"
type textarea "In my opinion mobile should not be allowed in class room. although"
type textarea "x"
type textarea "In my opinion mobile should not be allowed in class room. although t"
type textarea "x"
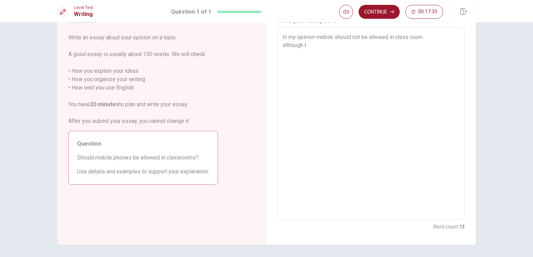
type textarea "In my opinion mobile should not be allowed in class room. although th"
type textarea "x"
type textarea "In my opinion mobile should not be allowed in class room. although the"
type textarea "x"
type textarea "In my opinion mobile should not be allowed in class room. although they"
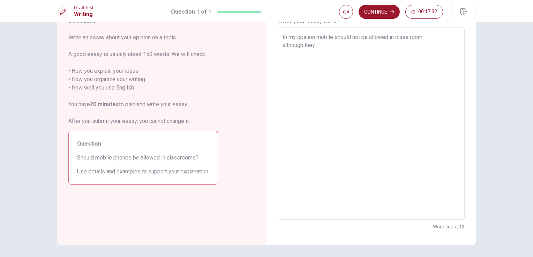
type textarea "x"
type textarea "In my opinion mobile should not be allowed in class room. although they"
type textarea "x"
type textarea "In my opinion mobile should not be allowed in class room. although they c"
type textarea "x"
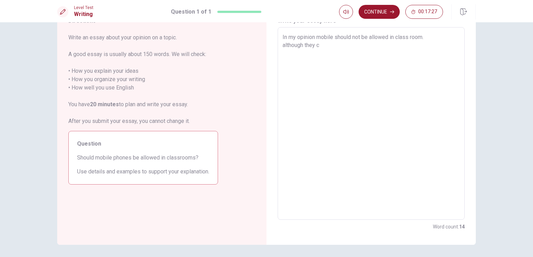
type textarea "In my opinion mobile should not be allowed in class room. although they ca"
type textarea "x"
type textarea "In my opinion mobile should not be allowed in class room. although they can"
type textarea "x"
type textarea "In my opinion mobile should not be allowed in class room. although they can"
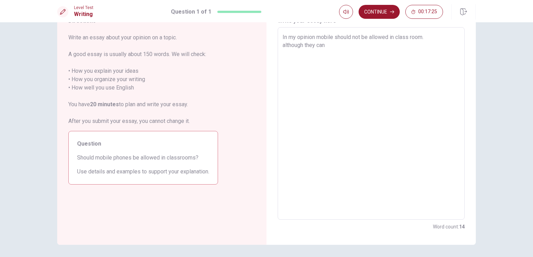
type textarea "x"
type textarea "In my opinion mobile should not be allowed in class room. although they can b"
type textarea "x"
type textarea "In my opinion mobile should not be allowed in class room. although they can be"
type textarea "x"
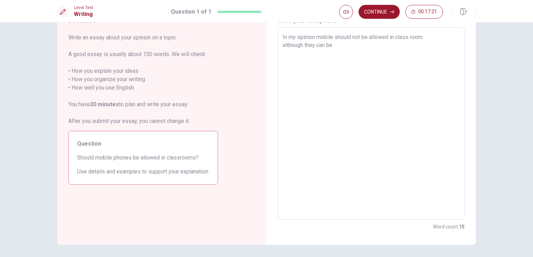
type textarea "In my opinion mobile should not be allowed in class room. although they can be"
type textarea "x"
click at [360, 55] on textarea "In my opinion mobile should not be allowed in class room. although they can be …" at bounding box center [370, 123] width 177 height 181
click at [358, 37] on textarea "In my opinion mobile should not be allowed in class room. although they can be …" at bounding box center [370, 123] width 177 height 181
click at [359, 52] on textarea "In my opinion mobile should not be allowed in class room. although they can be …" at bounding box center [370, 123] width 177 height 181
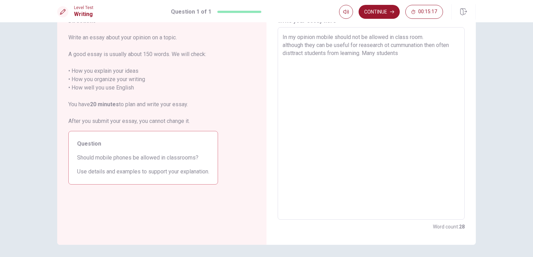
click at [402, 51] on textarea "In my opinion mobile should not be allowed in class room. although they can be …" at bounding box center [370, 123] width 177 height 181
click at [359, 64] on textarea "In my opinion mobile should not be allowed in class room. although they can be …" at bounding box center [370, 123] width 177 height 181
click at [318, 61] on textarea "In my opinion mobile should not be allowed in class room. although they can be …" at bounding box center [370, 123] width 177 height 181
click at [350, 63] on textarea "In my opinion mobile should not be allowed in class room. although they can be …" at bounding box center [370, 123] width 177 height 181
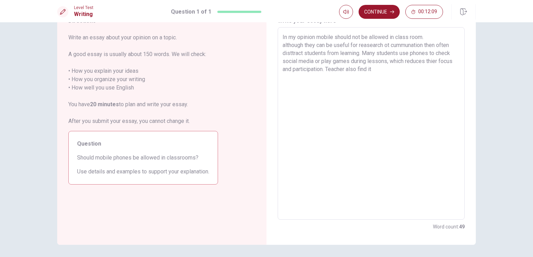
click at [368, 46] on textarea "In my opinion mobile should not be allowed in class room. although they can be …" at bounding box center [370, 123] width 177 height 181
click at [373, 72] on textarea "In my opinion mobile should not be allowed in class room. although they can be …" at bounding box center [370, 123] width 177 height 181
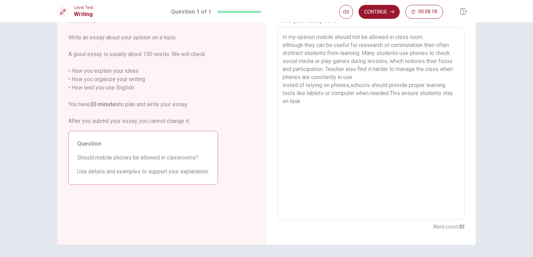
click at [371, 77] on textarea "In my opinion mobile should not be allowed in class room. although they can be …" at bounding box center [370, 123] width 177 height 181
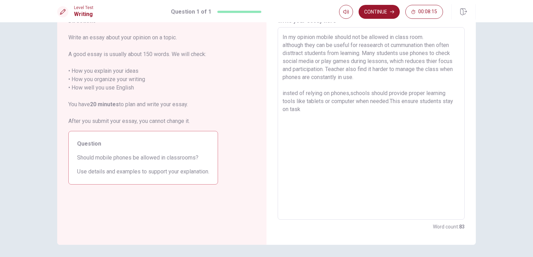
click at [309, 115] on textarea "In my opinion mobile should not be allowed in class room. although they can be …" at bounding box center [370, 123] width 177 height 181
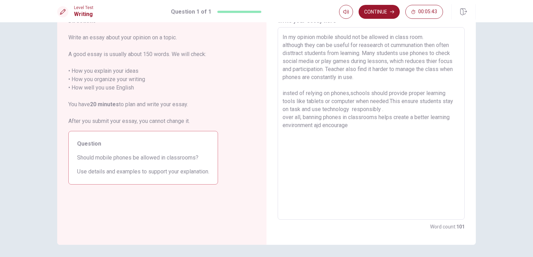
click at [319, 126] on textarea "In my opinion mobile should not be allowed in class room. although they can be …" at bounding box center [370, 123] width 177 height 181
click at [351, 128] on textarea "In my opinion mobile should not be allowed in class room. although they can be …" at bounding box center [370, 123] width 177 height 181
click at [380, 15] on button "Continue" at bounding box center [378, 12] width 41 height 14
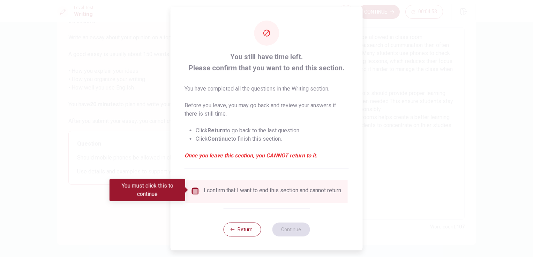
click at [191, 189] on input "You must click this to continue" at bounding box center [195, 191] width 8 height 8
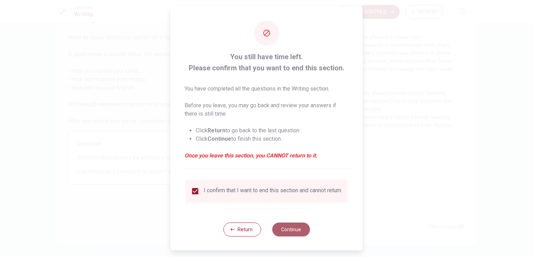
click at [282, 231] on button "Continue" at bounding box center [291, 230] width 38 height 14
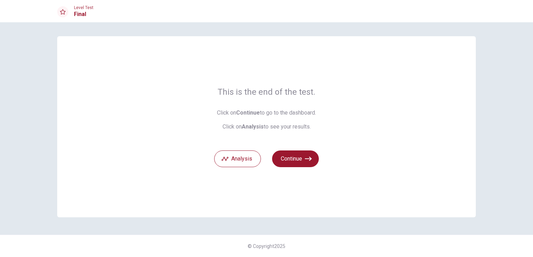
scroll to position [0, 0]
click at [236, 159] on button "Analysis" at bounding box center [237, 159] width 47 height 17
